Goal: Transaction & Acquisition: Purchase product/service

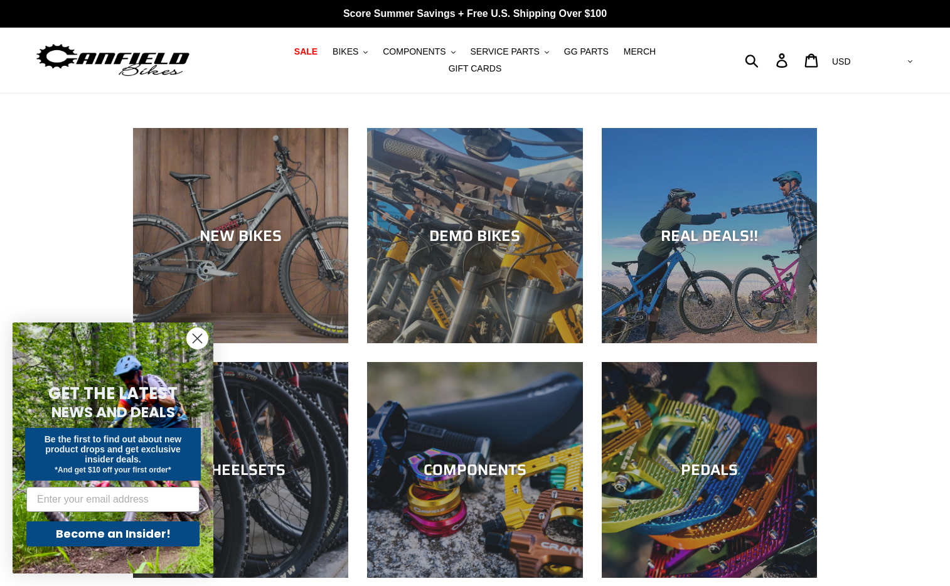
click at [196, 334] on circle "Close dialog" at bounding box center [197, 338] width 21 height 21
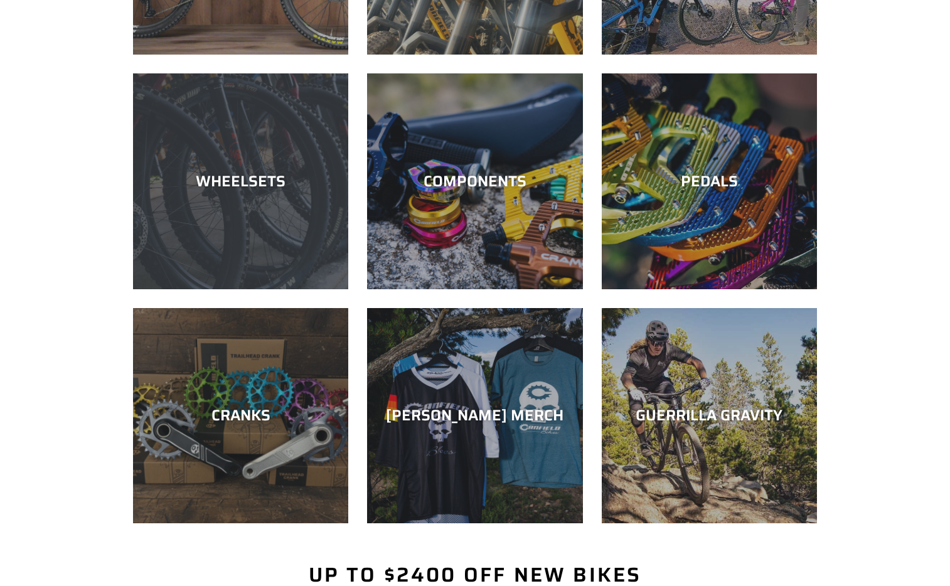
scroll to position [295, 0]
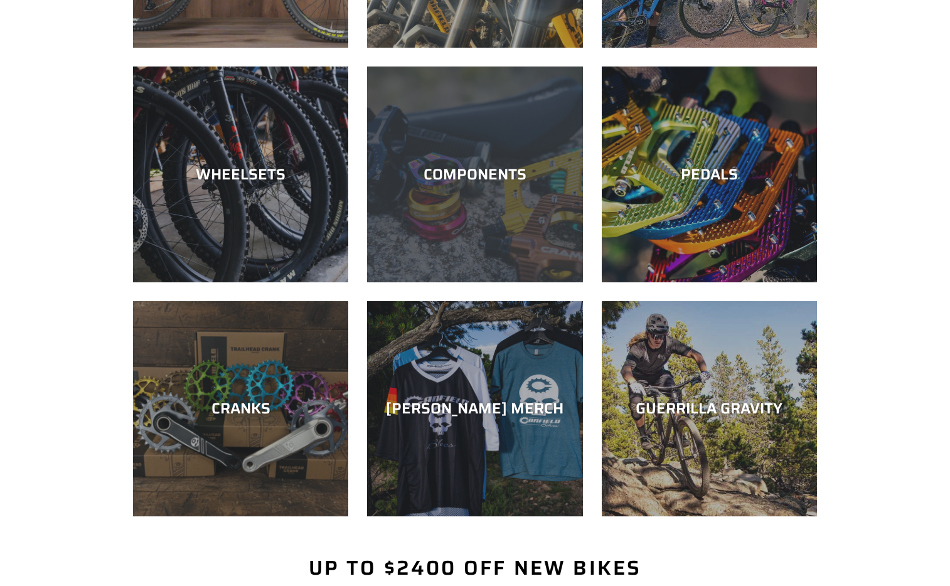
click at [502, 173] on div "COMPONENTS" at bounding box center [474, 175] width 215 height 18
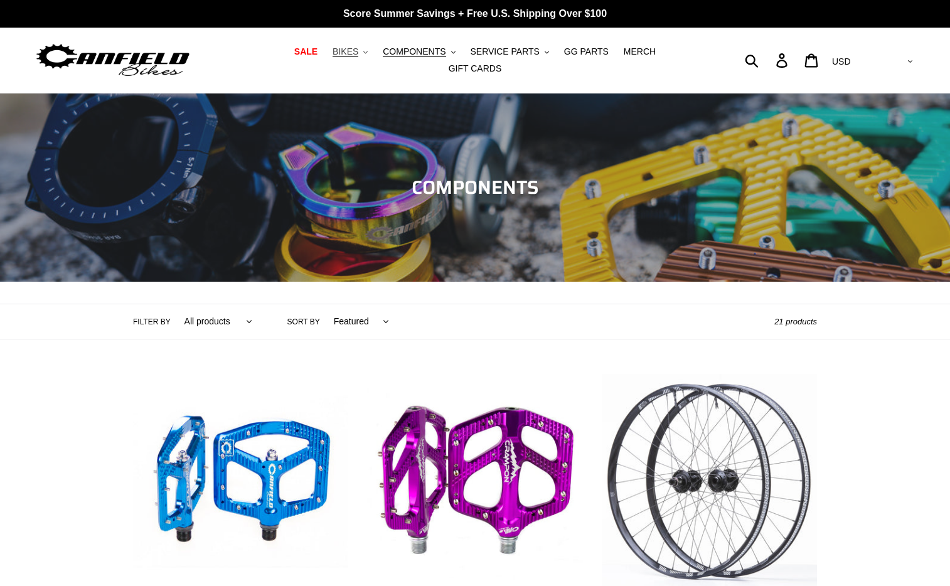
click at [332, 57] on span "BIKES" at bounding box center [345, 51] width 26 height 11
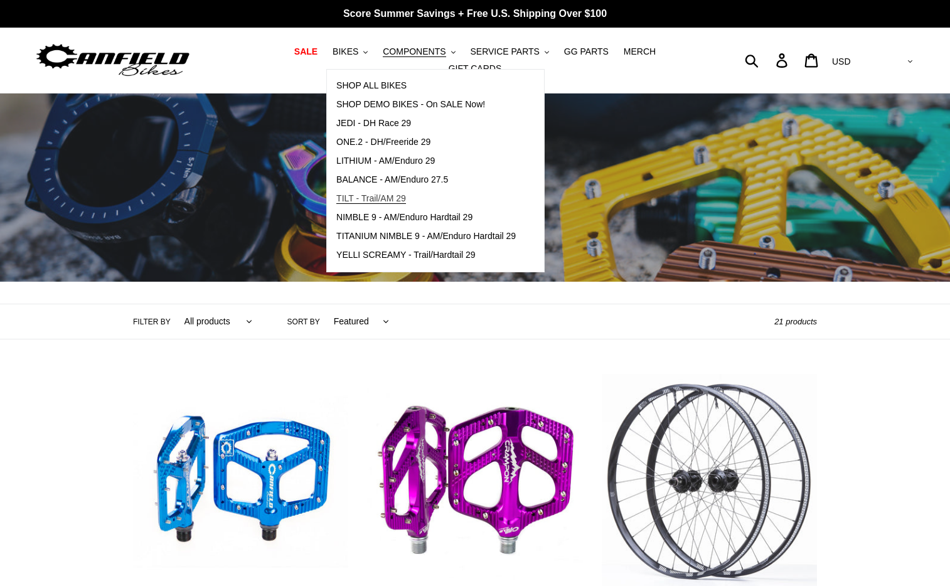
click at [356, 203] on span "TILT - Trail/AM 29" at bounding box center [371, 198] width 70 height 11
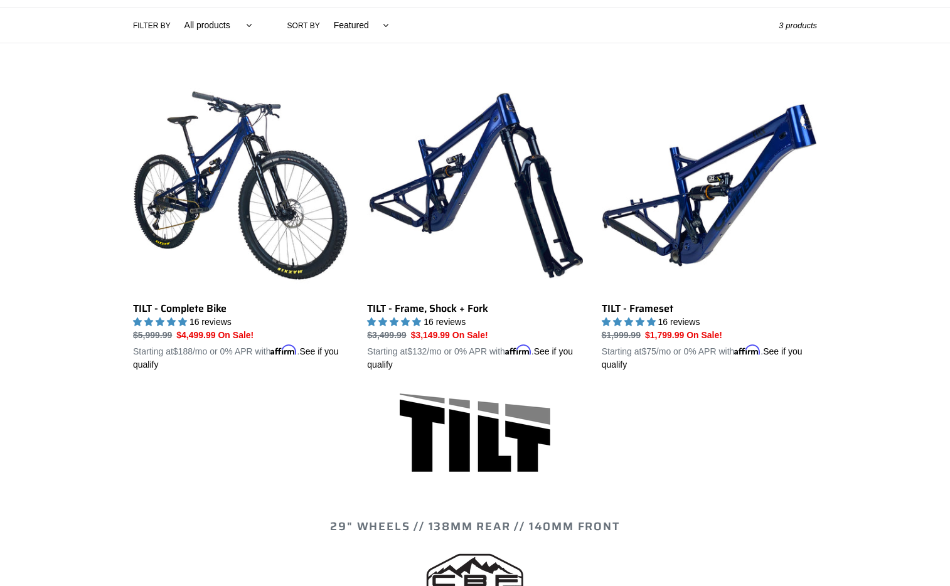
scroll to position [322, 0]
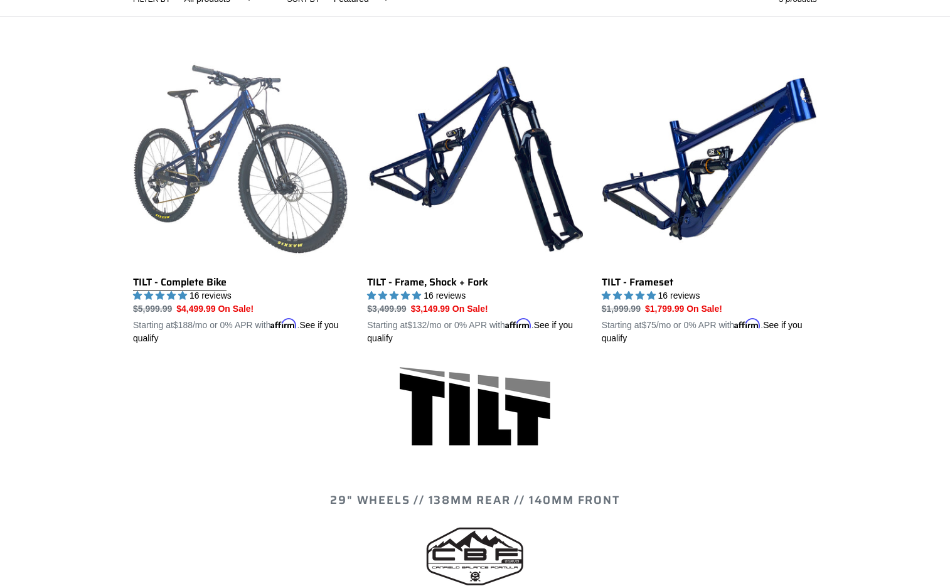
click at [270, 159] on link "TILT - Complete Bike" at bounding box center [240, 198] width 215 height 294
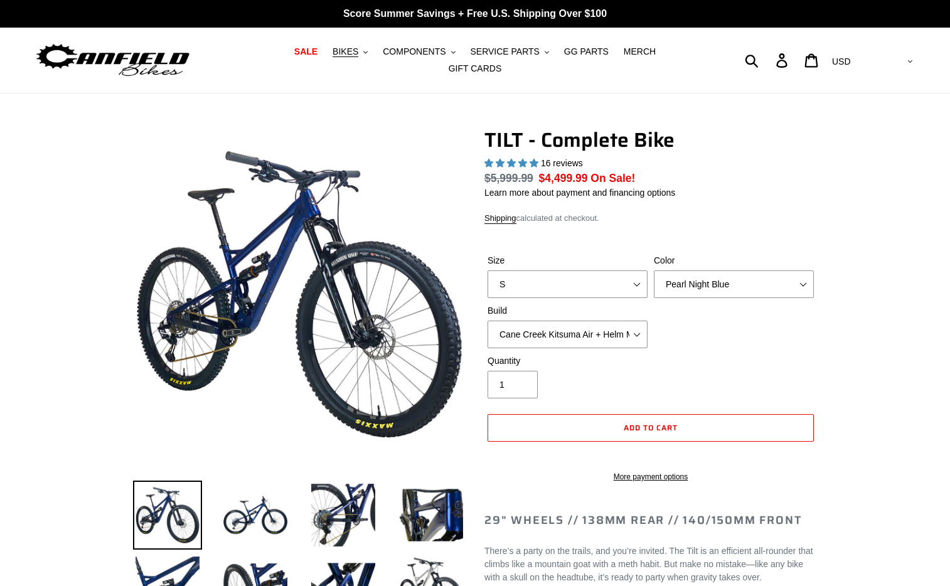
select select "highest-rating"
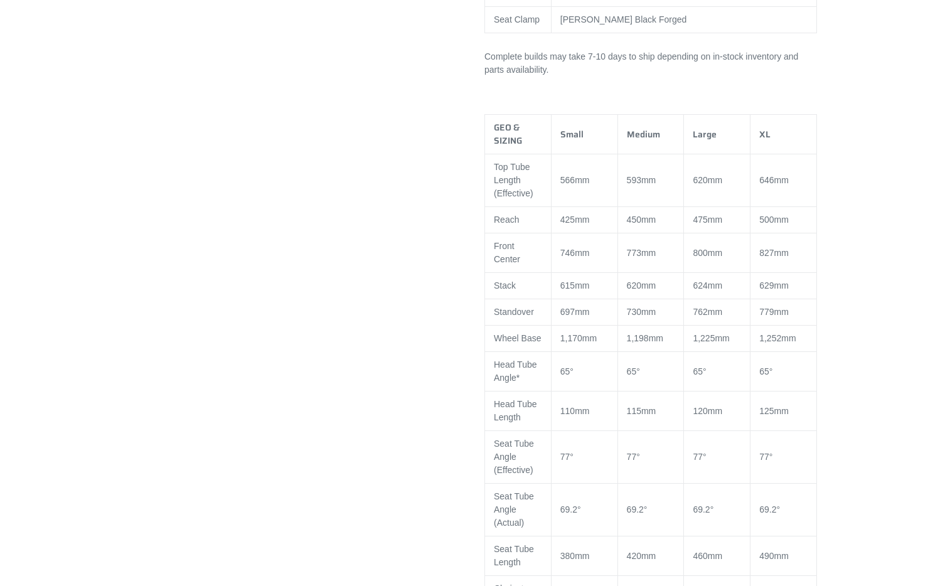
scroll to position [1078, 0]
